Goal: Obtain resource: Obtain resource

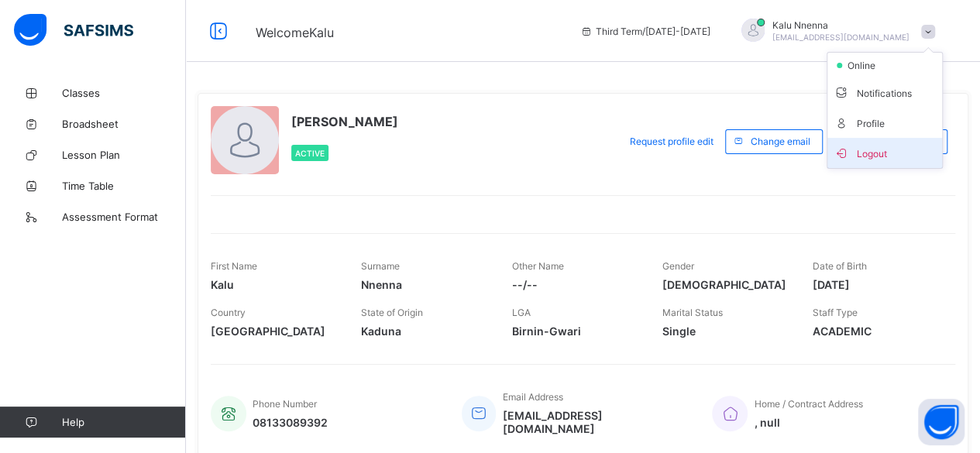
drag, startPoint x: 0, startPoint y: 0, endPoint x: 899, endPoint y: 151, distance: 911.6
click at [899, 151] on span "Logout" at bounding box center [884, 153] width 102 height 18
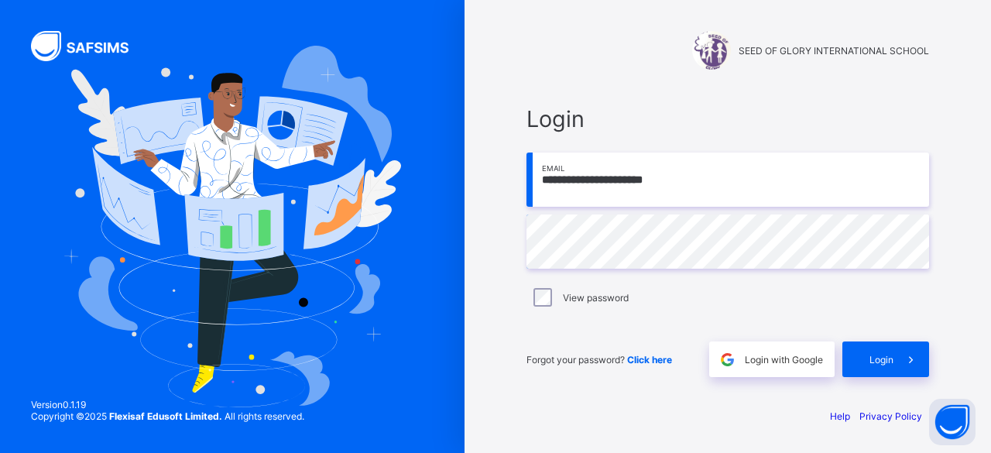
click at [722, 163] on input "**********" at bounding box center [728, 180] width 403 height 54
type input "**********"
click at [899, 345] on span at bounding box center [912, 359] width 36 height 36
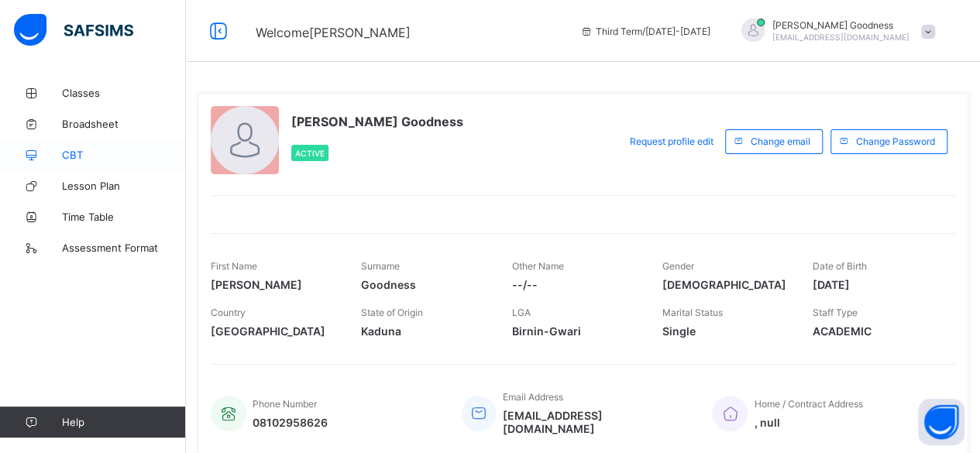
click at [113, 159] on span "CBT" at bounding box center [124, 155] width 124 height 12
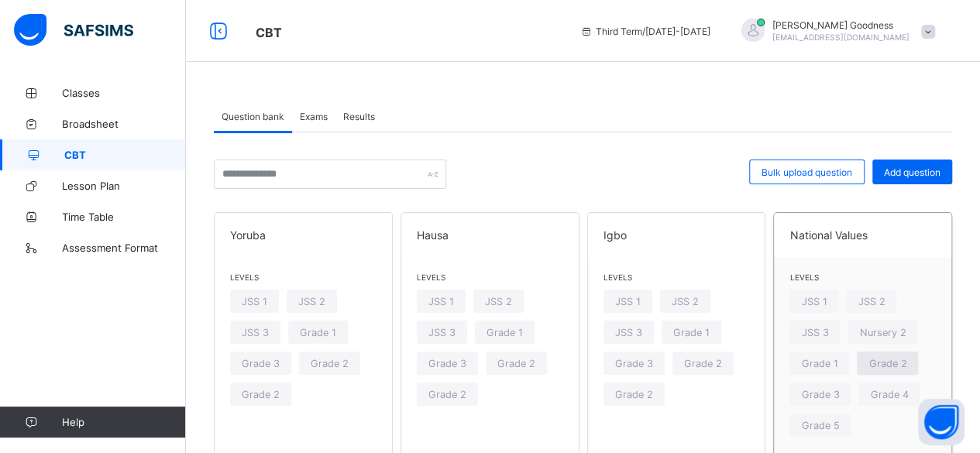
click at [906, 368] on span "Grade 2" at bounding box center [887, 364] width 38 height 12
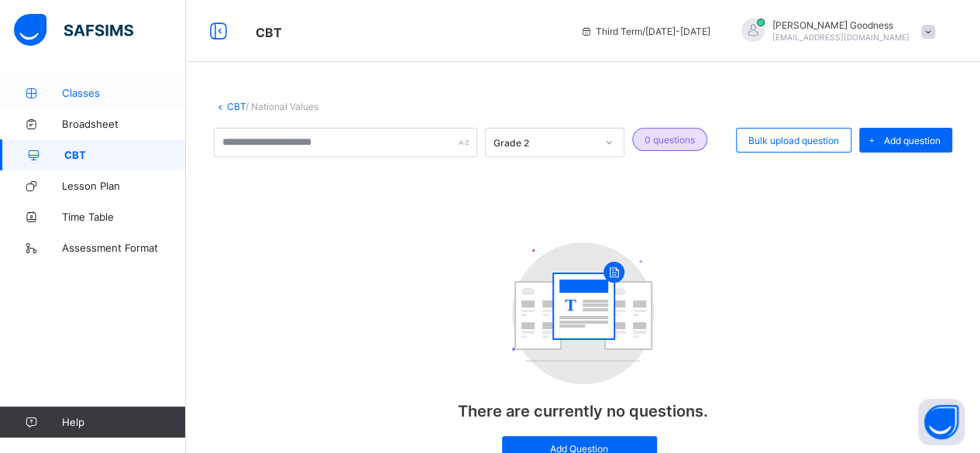
click at [90, 98] on span "Classes" at bounding box center [124, 93] width 124 height 12
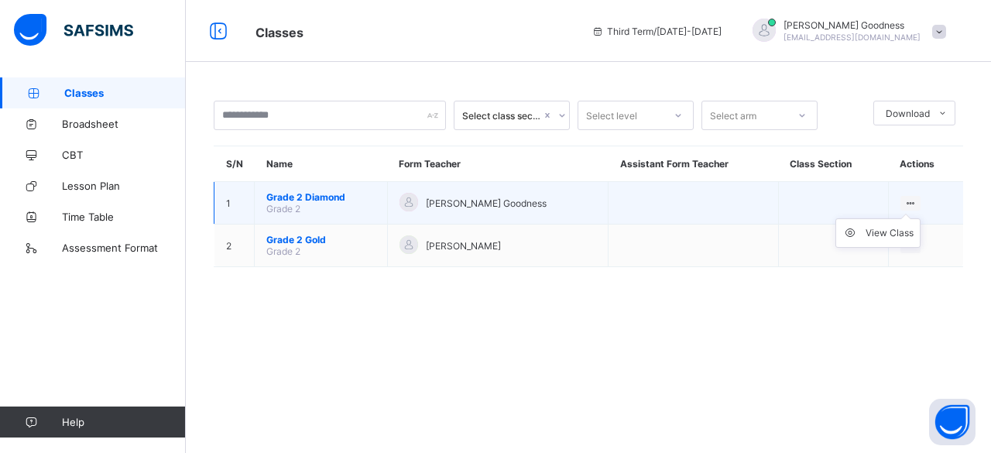
click at [901, 218] on ul "View Class" at bounding box center [878, 232] width 85 height 29
click at [881, 230] on div "View Class" at bounding box center [890, 232] width 48 height 15
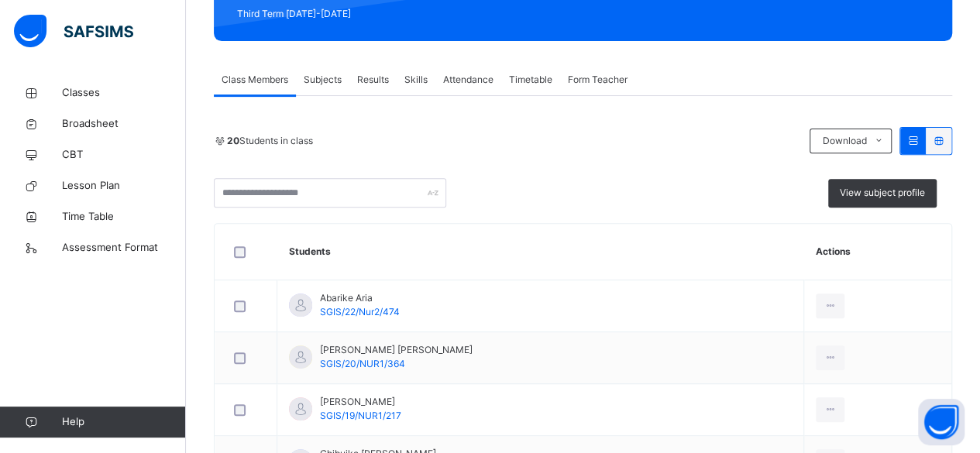
scroll to position [258, 0]
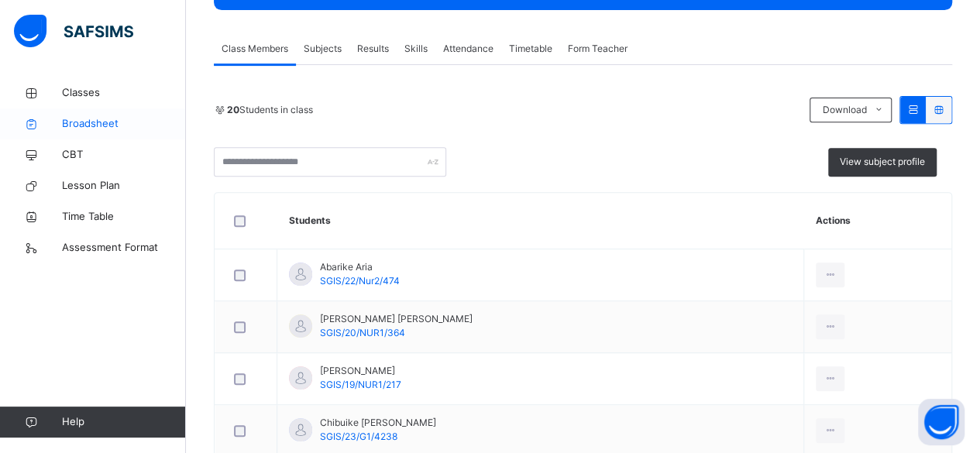
click at [135, 122] on span "Broadsheet" at bounding box center [124, 123] width 124 height 15
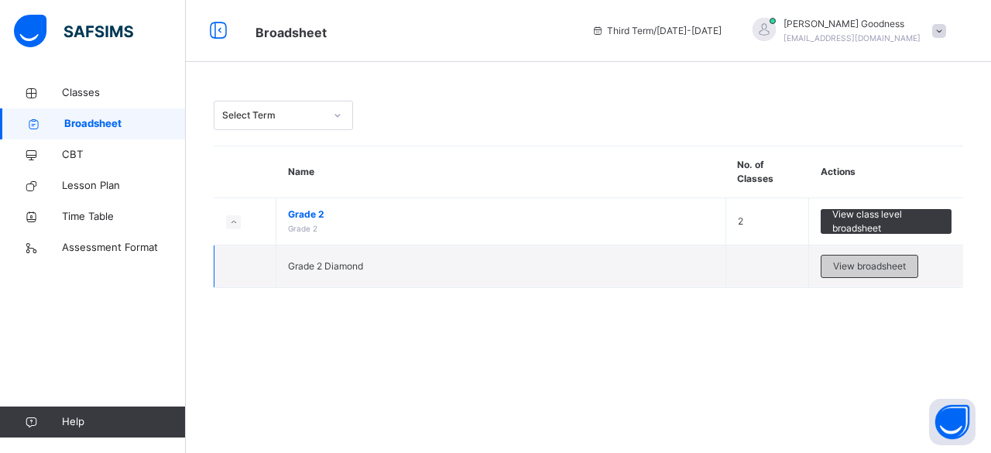
click at [855, 269] on span "View broadsheet" at bounding box center [869, 266] width 73 height 14
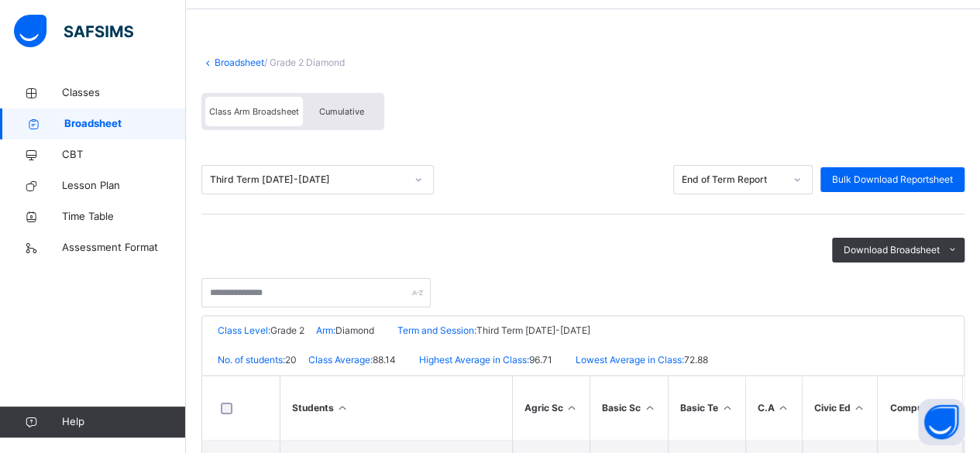
scroll to position [46, 0]
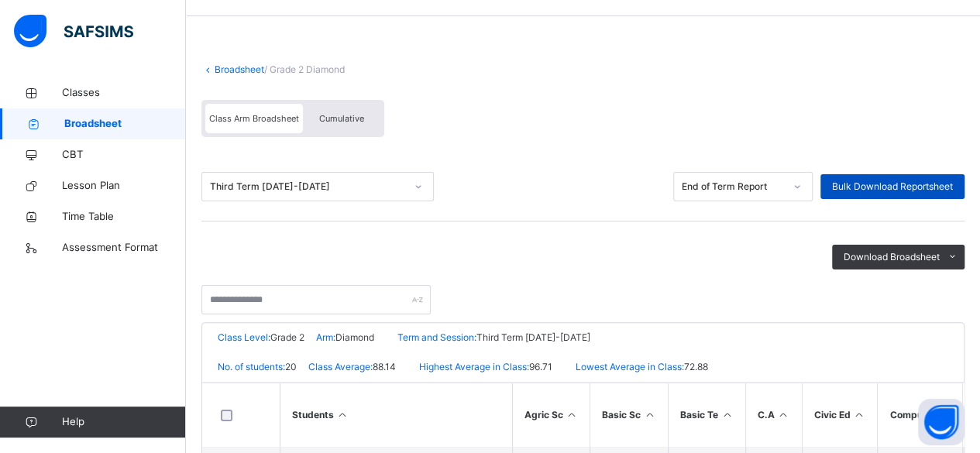
click at [862, 183] on span "Bulk Download Reportsheet" at bounding box center [892, 187] width 121 height 14
